Goal: Information Seeking & Learning: Learn about a topic

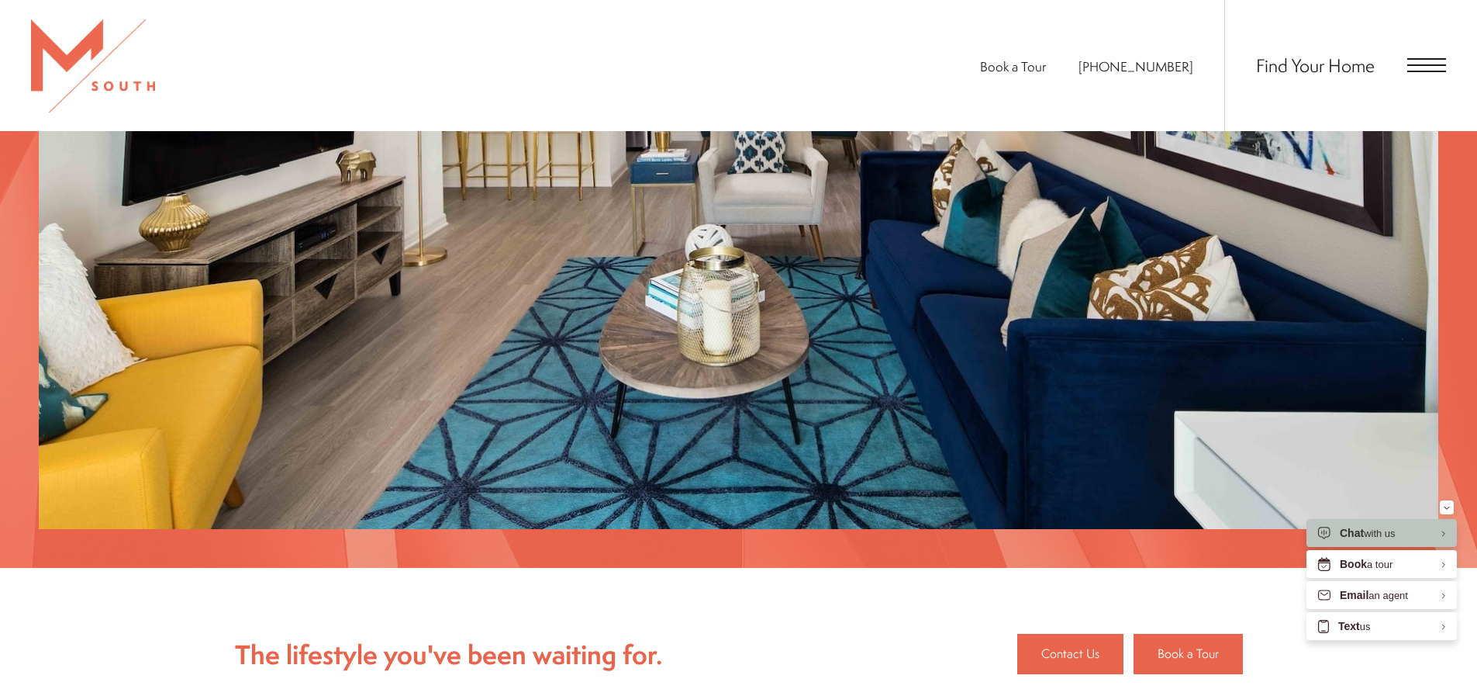
scroll to position [1784, 0]
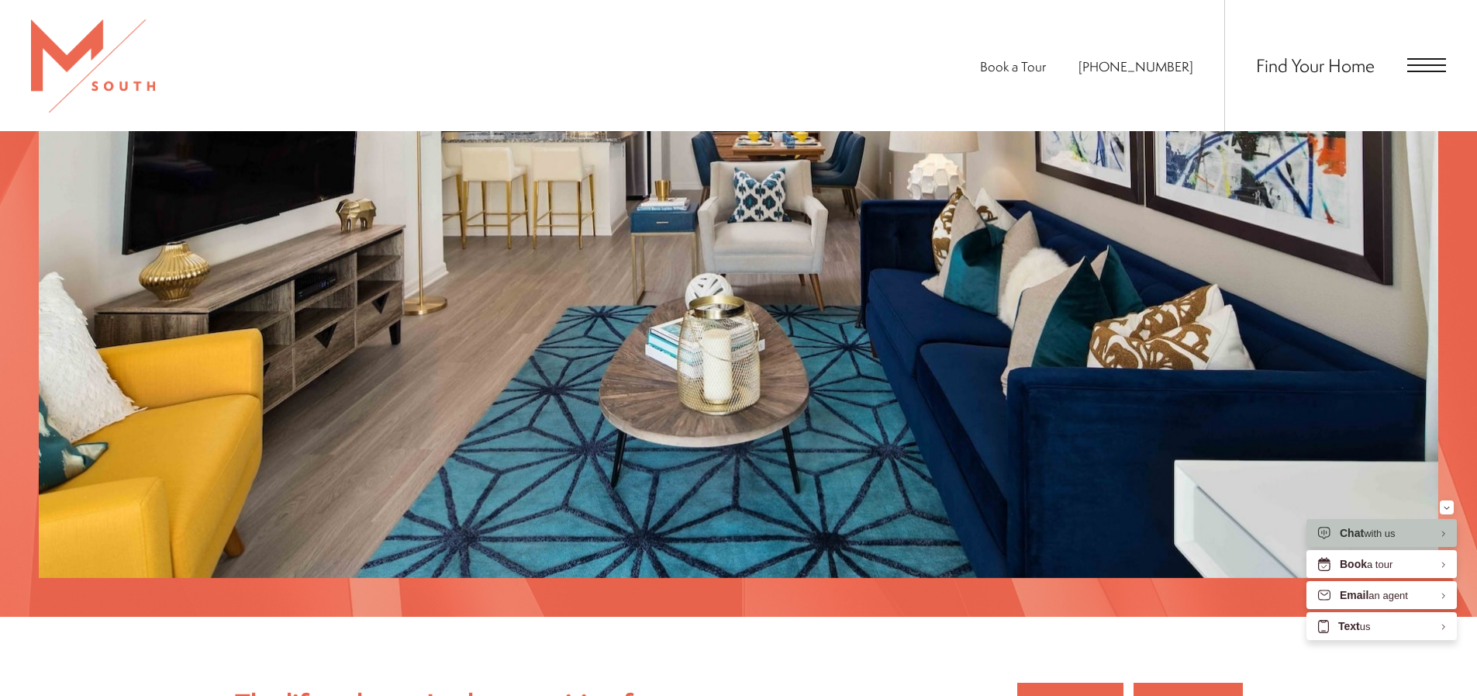
click at [1415, 67] on span "Open Menu" at bounding box center [1427, 65] width 39 height 14
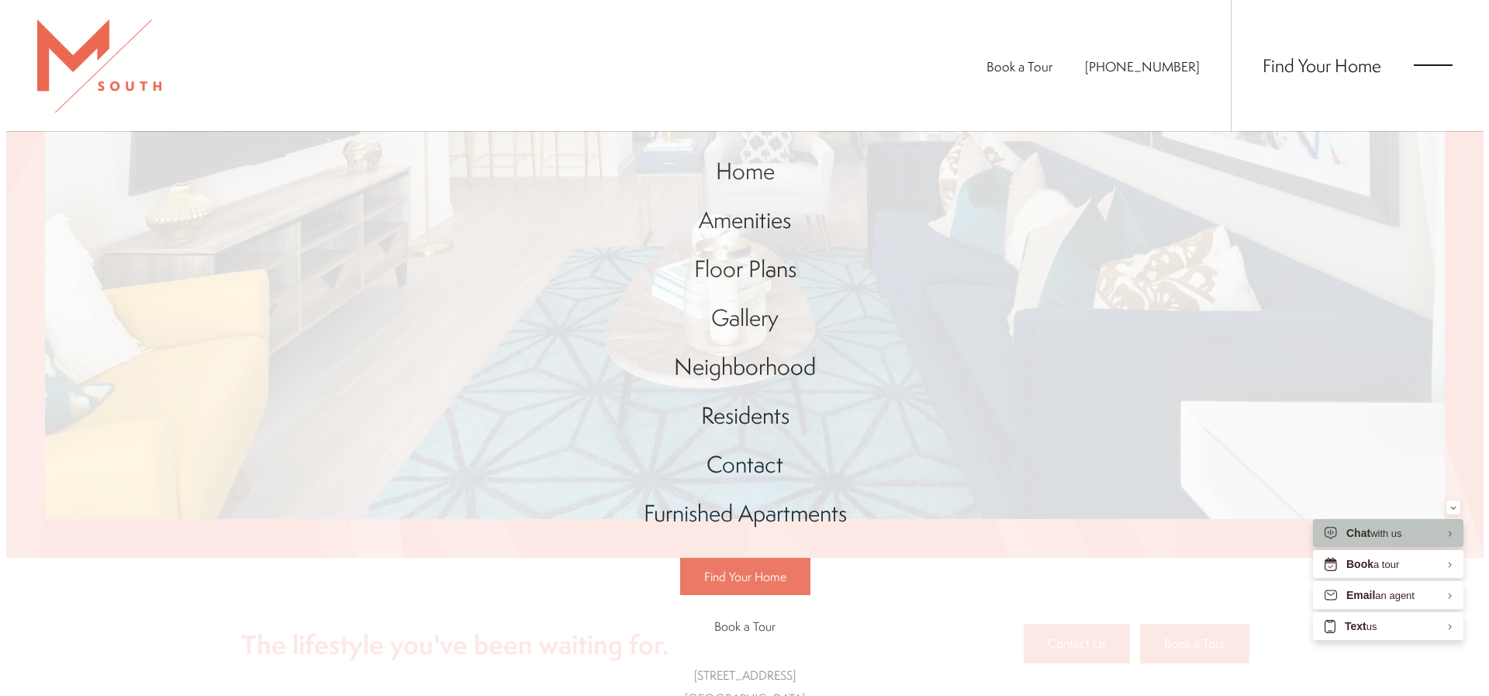
scroll to position [0, 0]
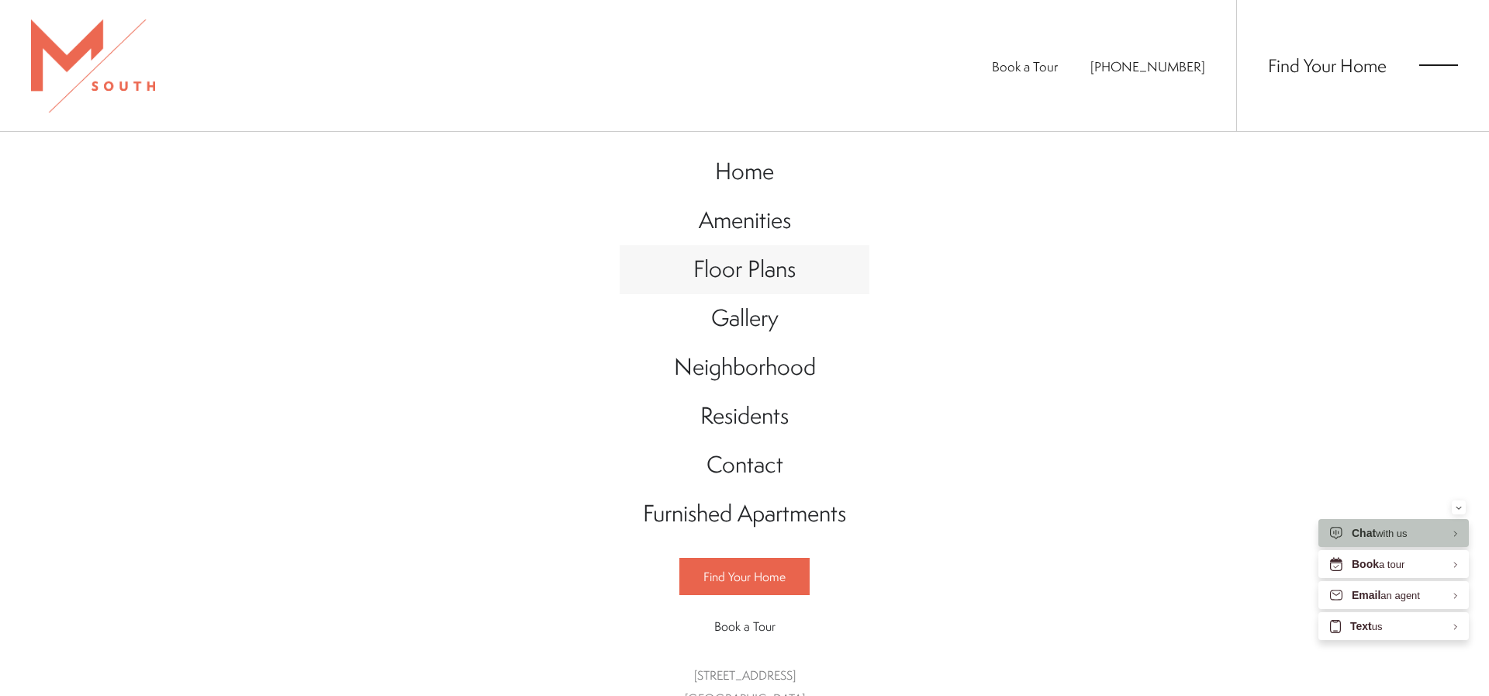
click at [731, 281] on span "Floor Plans" at bounding box center [744, 269] width 102 height 32
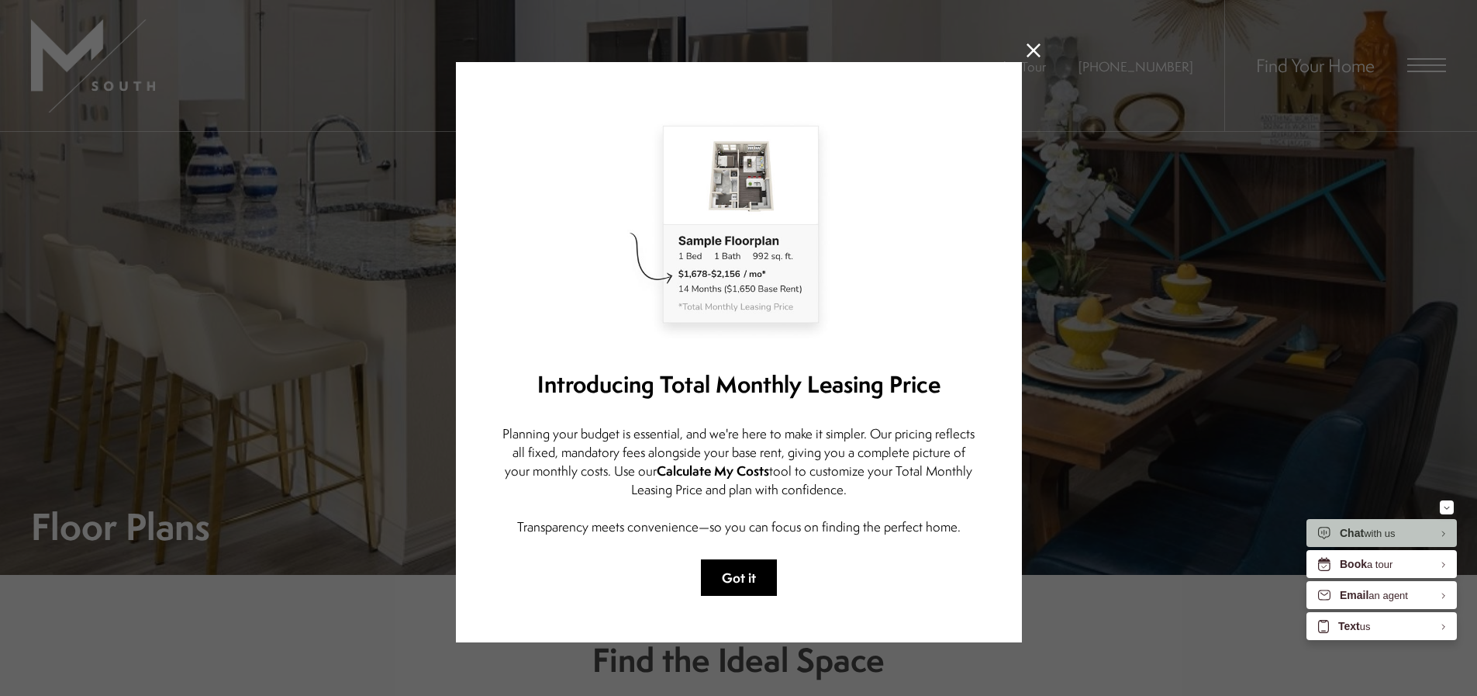
click at [742, 573] on button "Got it" at bounding box center [739, 577] width 76 height 36
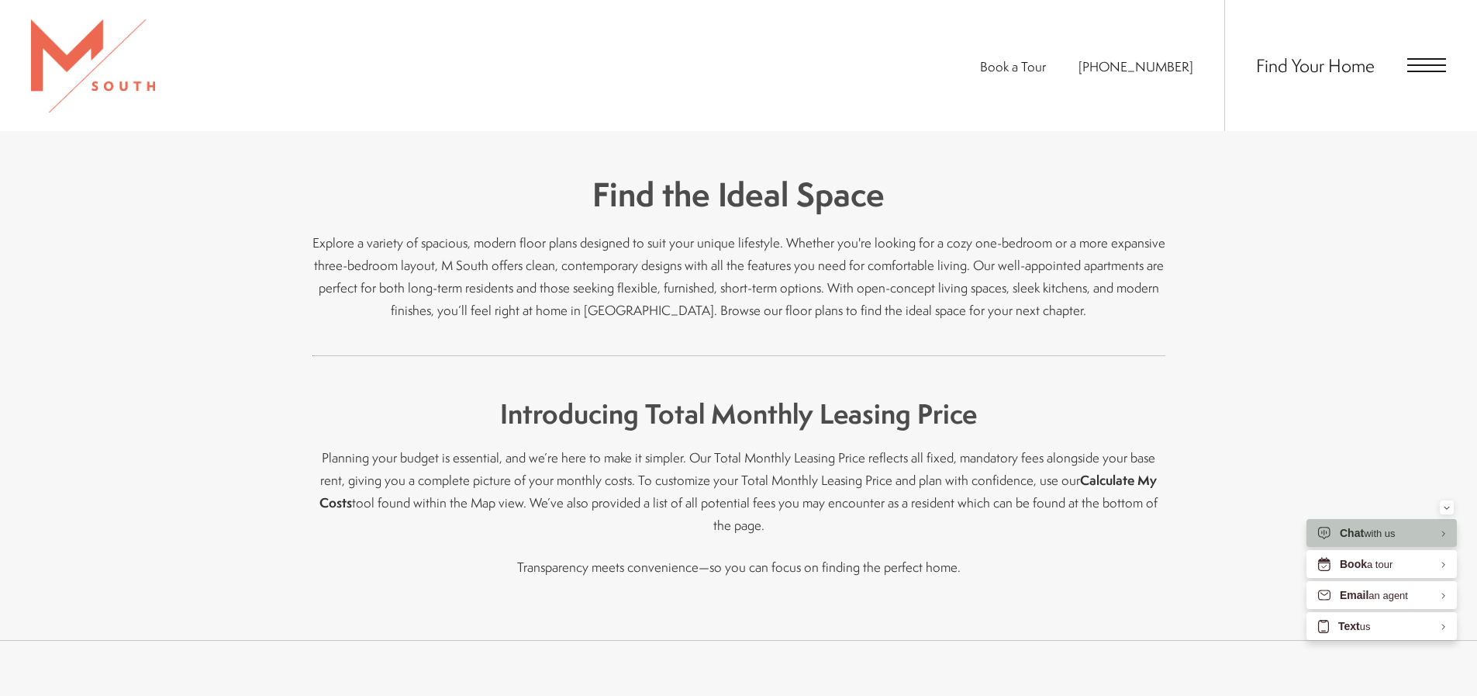
scroll to position [233, 0]
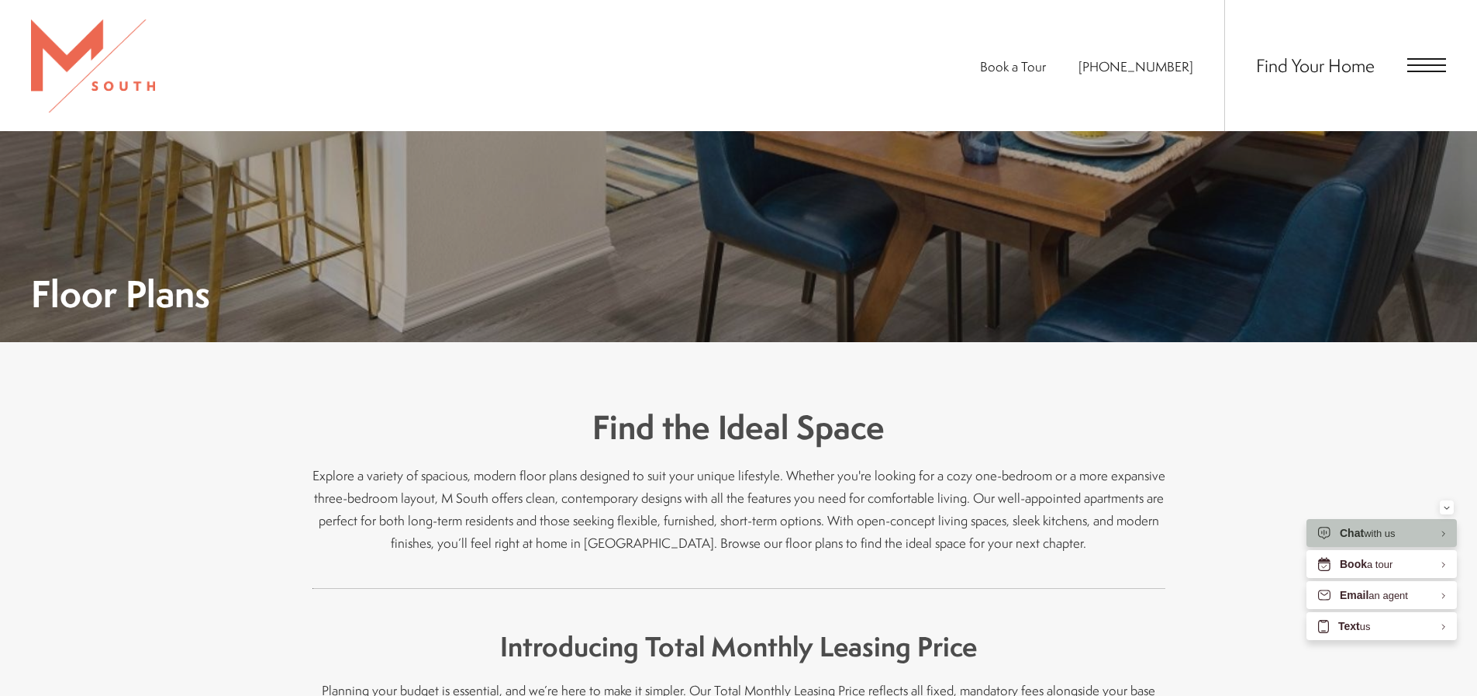
click at [56, 51] on img at bounding box center [93, 65] width 124 height 93
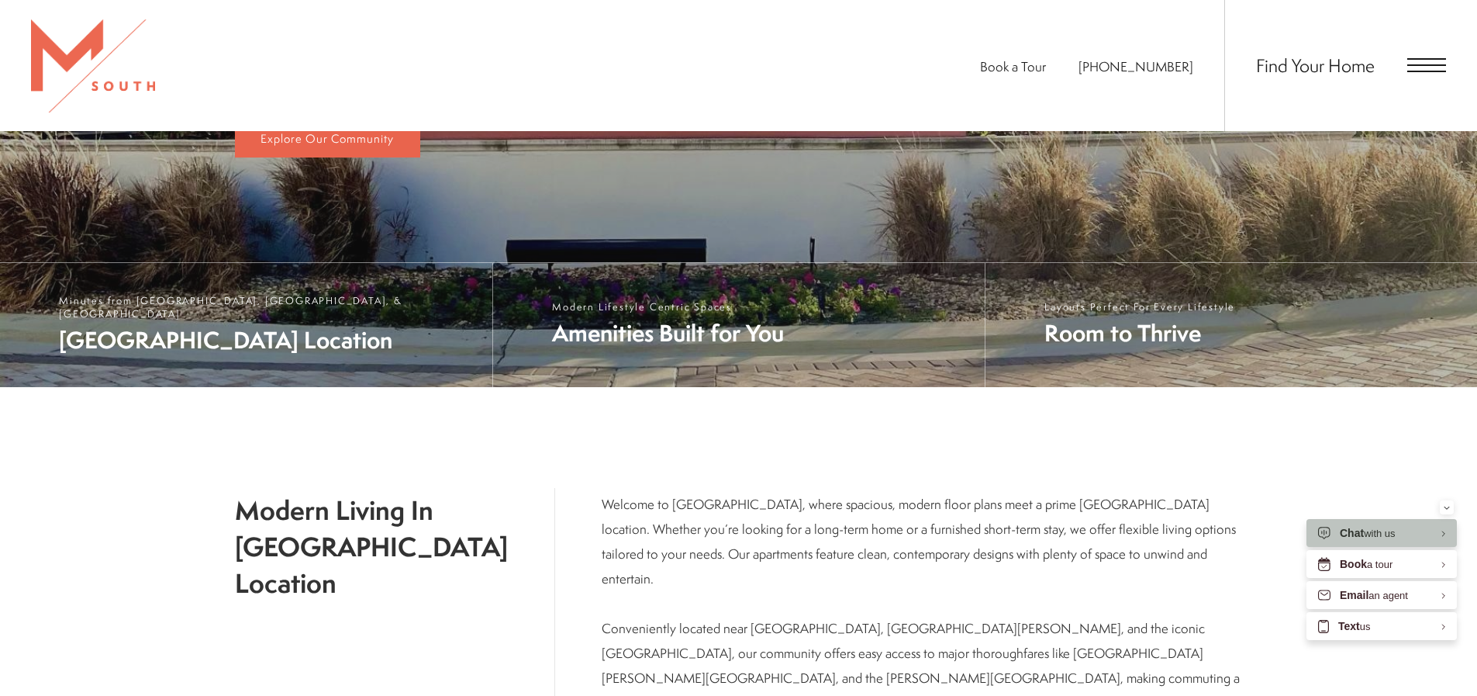
scroll to position [912, 0]
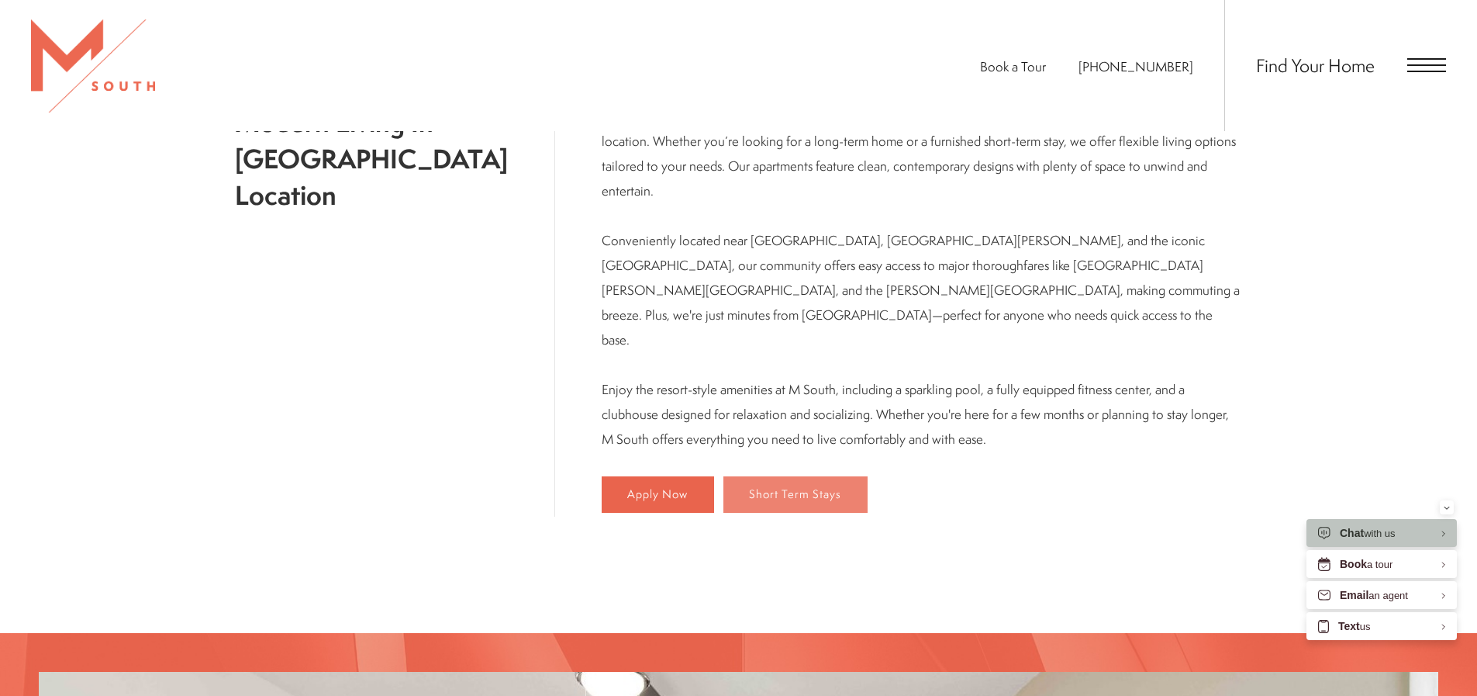
click at [780, 476] on link "Short Term Stays" at bounding box center [796, 494] width 144 height 37
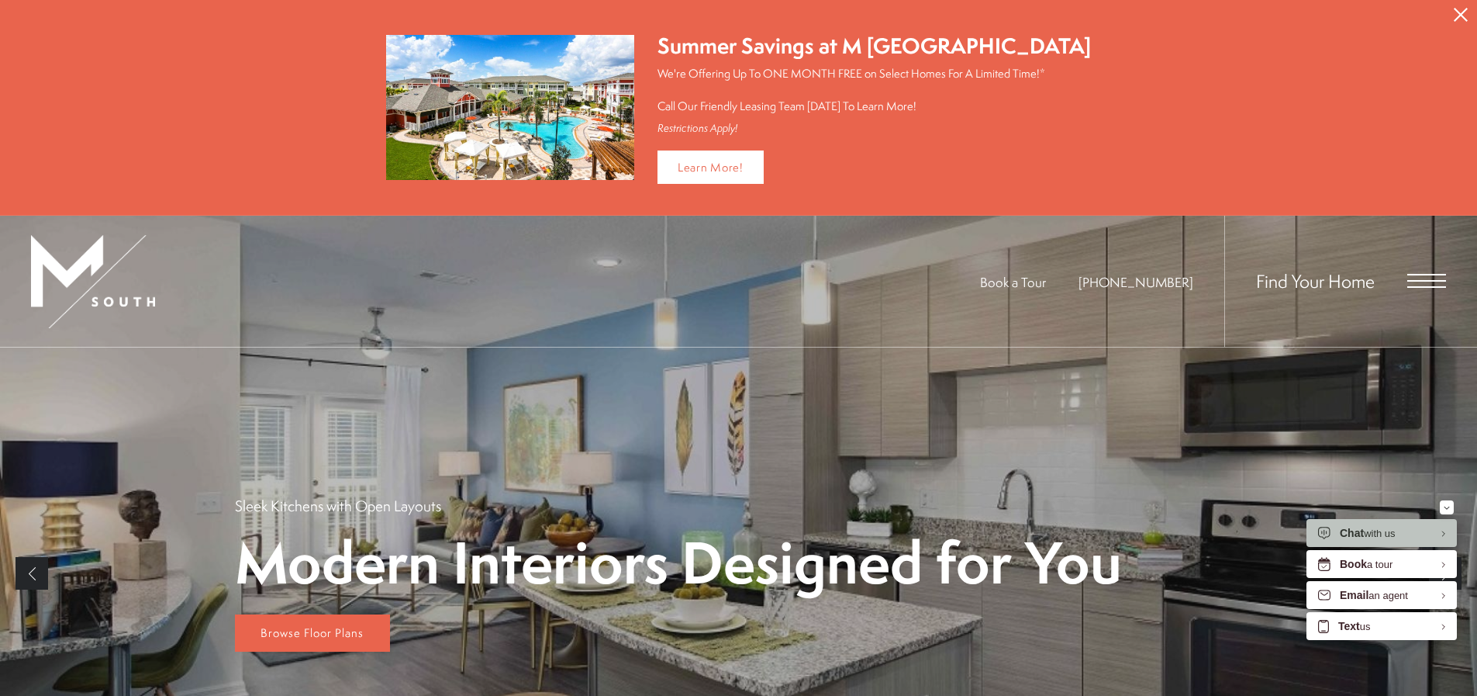
scroll to position [0, 0]
